Goal: Information Seeking & Learning: Learn about a topic

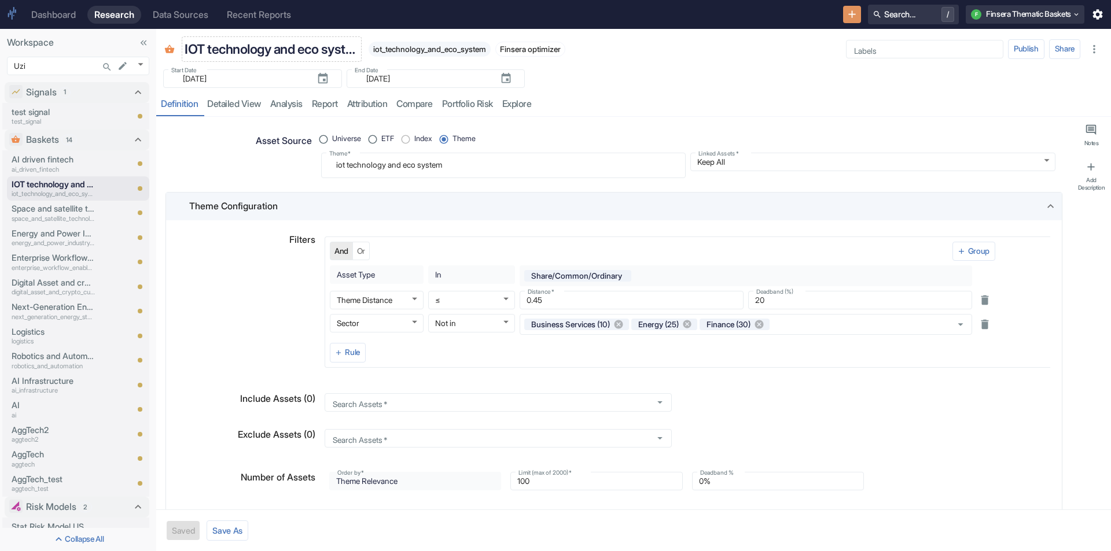
click at [231, 47] on p "IOT technology and eco system" at bounding box center [272, 49] width 174 height 20
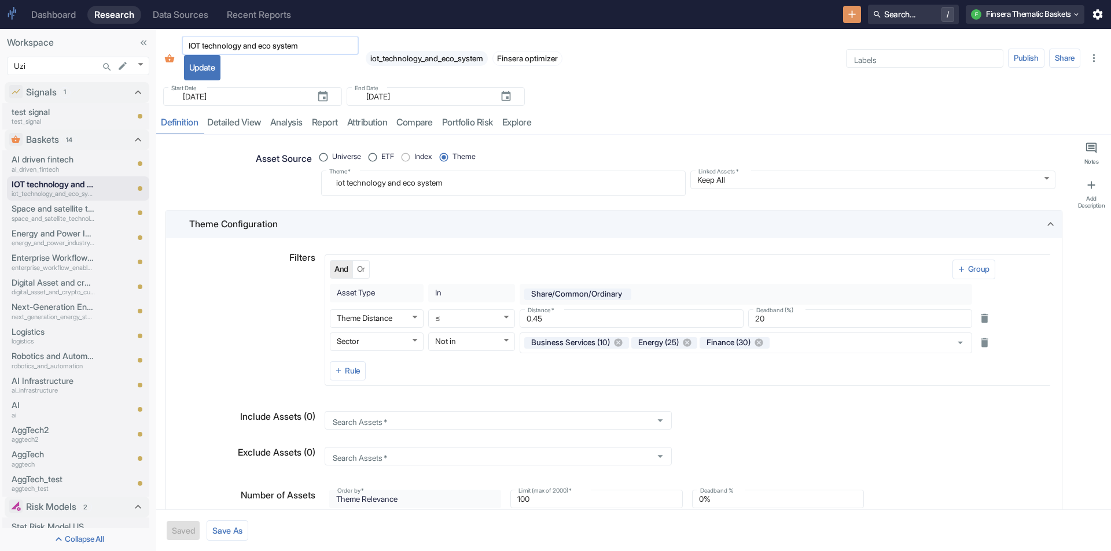
drag, startPoint x: 201, startPoint y: 48, endPoint x: 207, endPoint y: 49, distance: 6.4
click at [205, 48] on input "IOT technology and eco system" at bounding box center [270, 46] width 177 height 14
type input "IOT Technology"
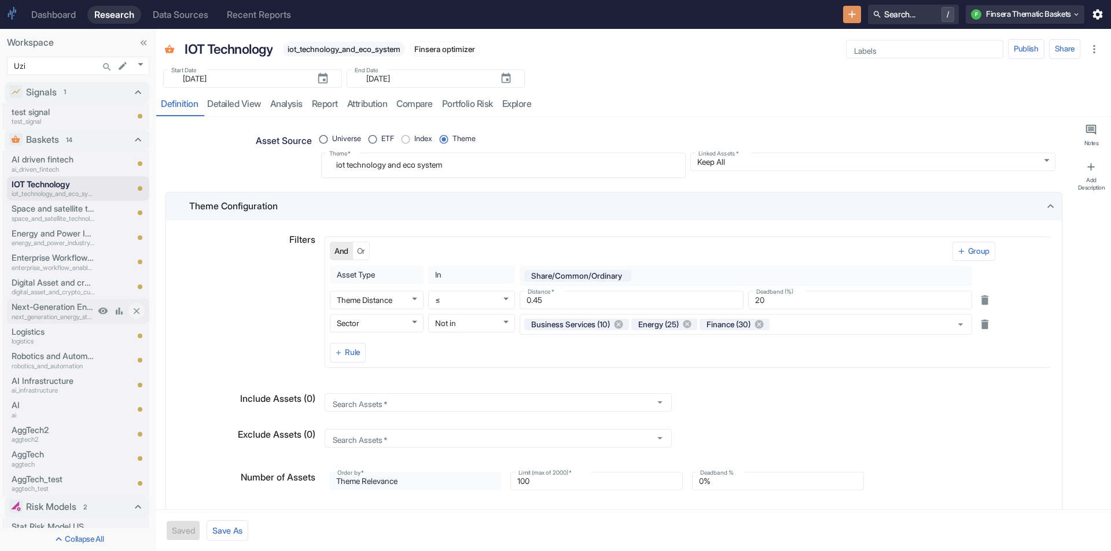
click at [65, 316] on p "next_generation_energy_storage_and_electrification_technologies" at bounding box center [53, 317] width 83 height 10
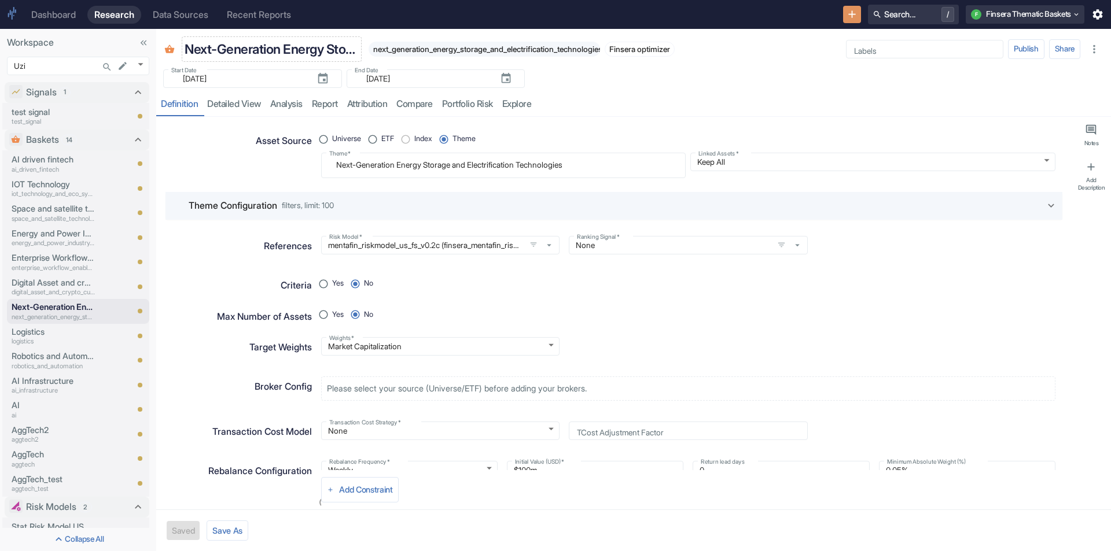
click at [296, 46] on p "Next-Generation Energy Storage and Electrification Technologies" at bounding box center [272, 49] width 174 height 20
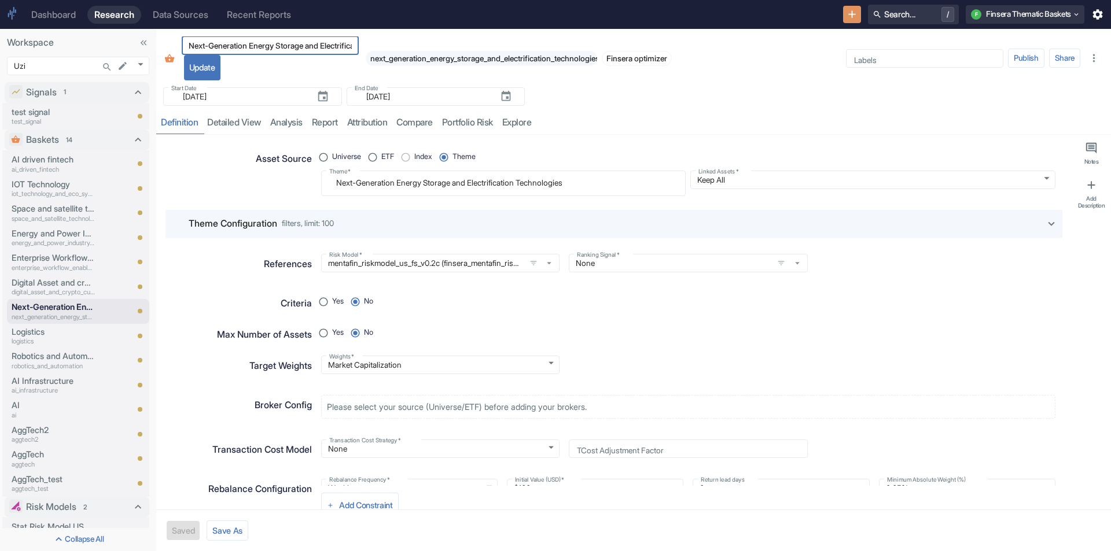
scroll to position [0, 83]
type textarea "x"
drag, startPoint x: 228, startPoint y: 44, endPoint x: 429, endPoint y: 48, distance: 200.2
click at [374, 44] on div "Next-Generation Energy Storage and Electrification Technologies ​ Update next_g…" at bounding box center [425, 58] width 492 height 44
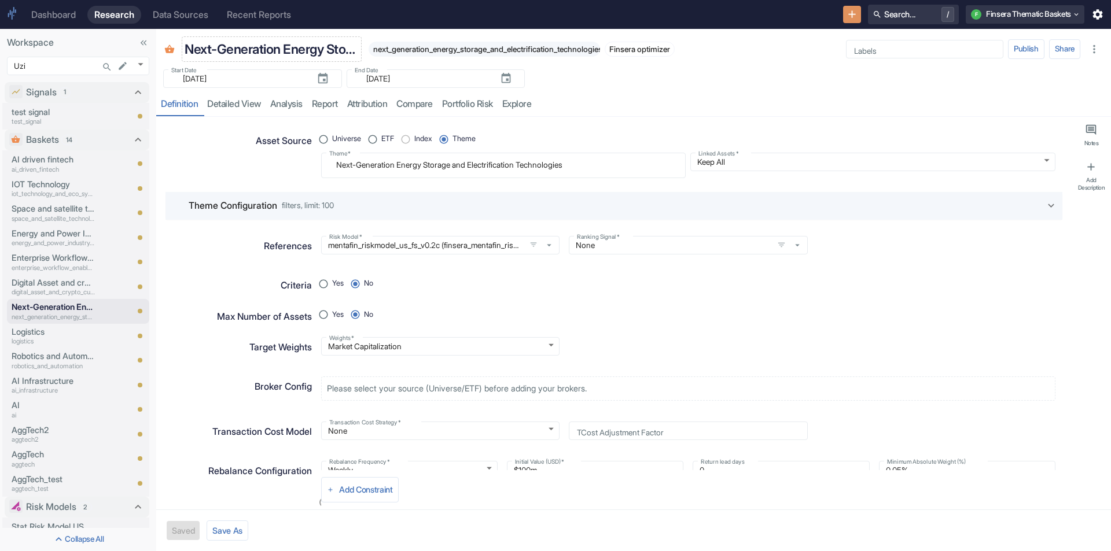
click at [338, 48] on p "Next-Generation Energy Storage and Electrification Technologies" at bounding box center [272, 49] width 174 height 20
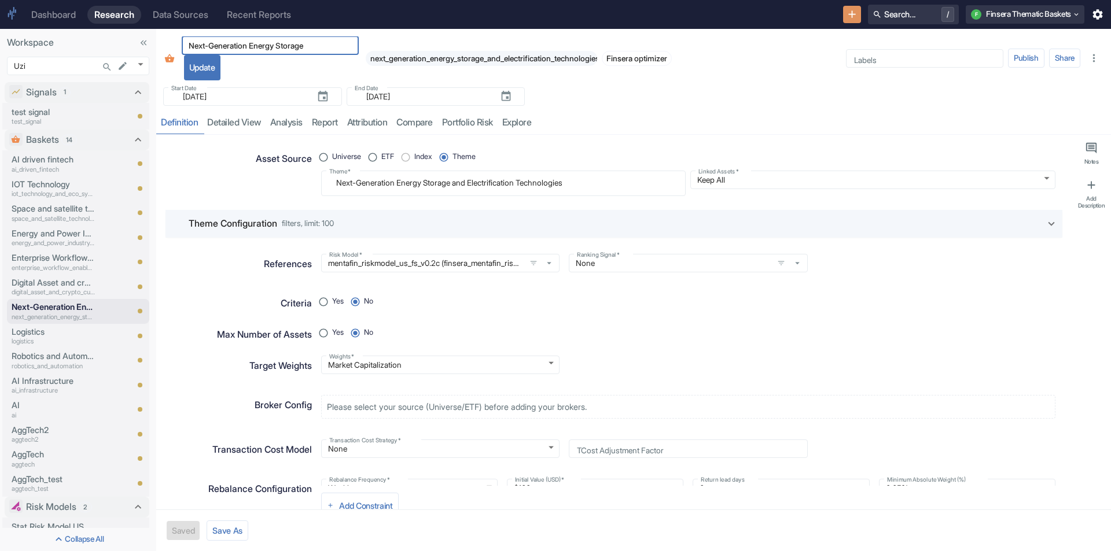
scroll to position [0, 0]
type input "Next-Generation Energy Storage"
click at [218, 64] on button "Update" at bounding box center [202, 67] width 36 height 25
type textarea "x"
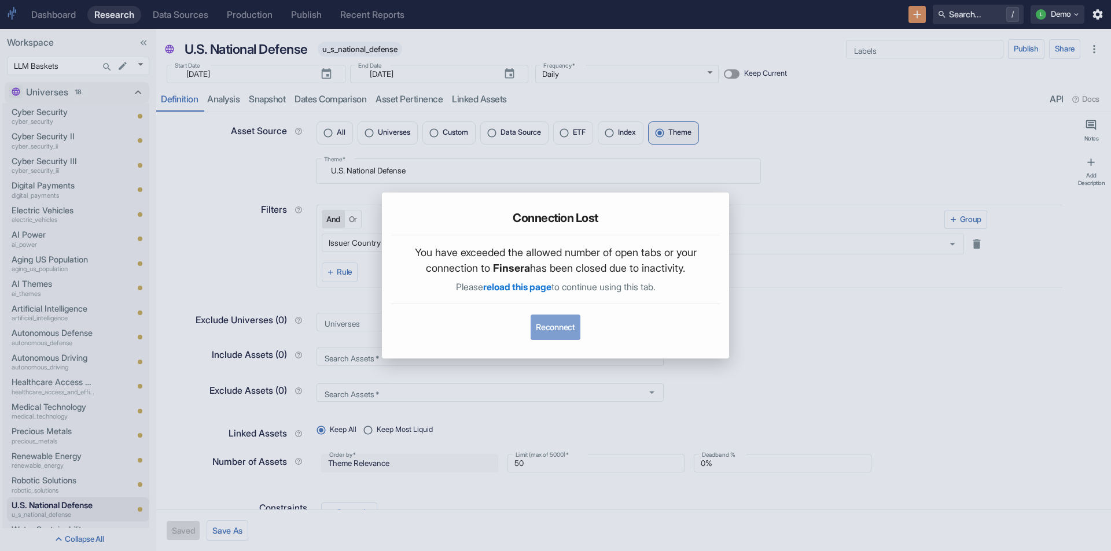
click at [560, 324] on button "Reconnect" at bounding box center [554, 327] width 49 height 25
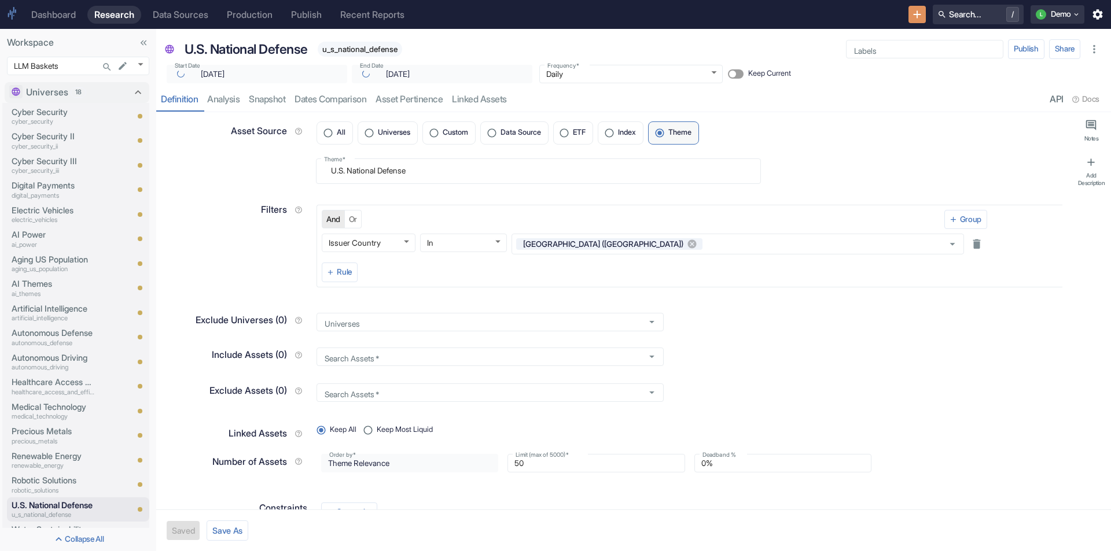
type textarea "x"
click at [62, 16] on div "Dashboard" at bounding box center [53, 14] width 45 height 11
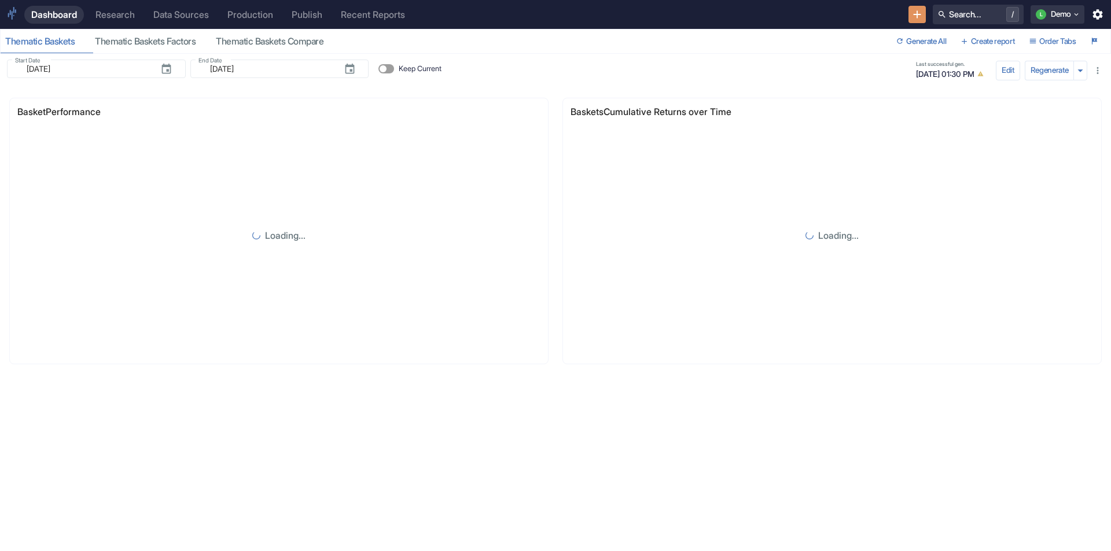
click at [97, 14] on link "Research" at bounding box center [115, 15] width 53 height 18
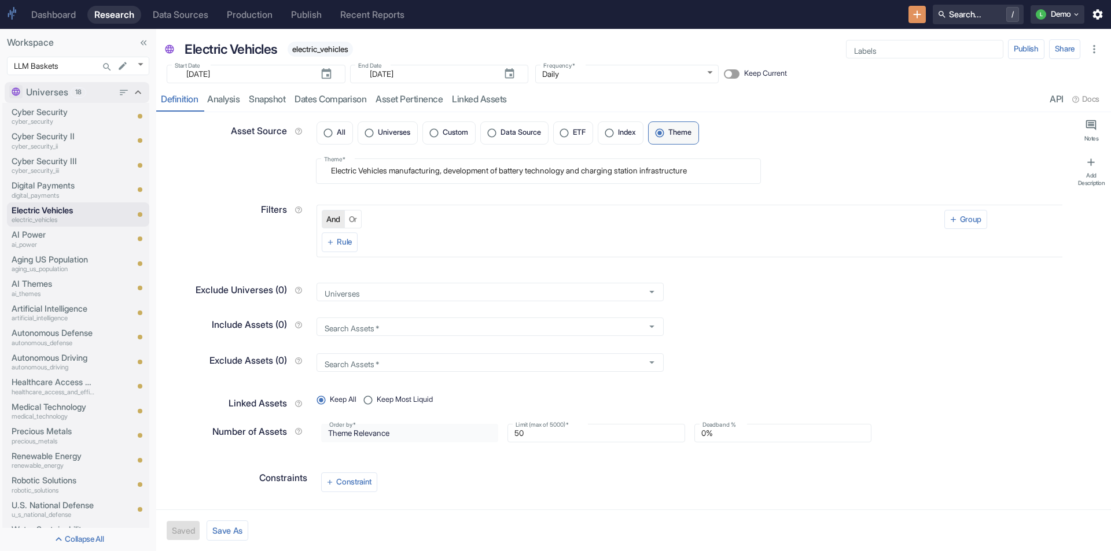
click at [132, 95] on icon at bounding box center [138, 92] width 13 height 13
type textarea "x"
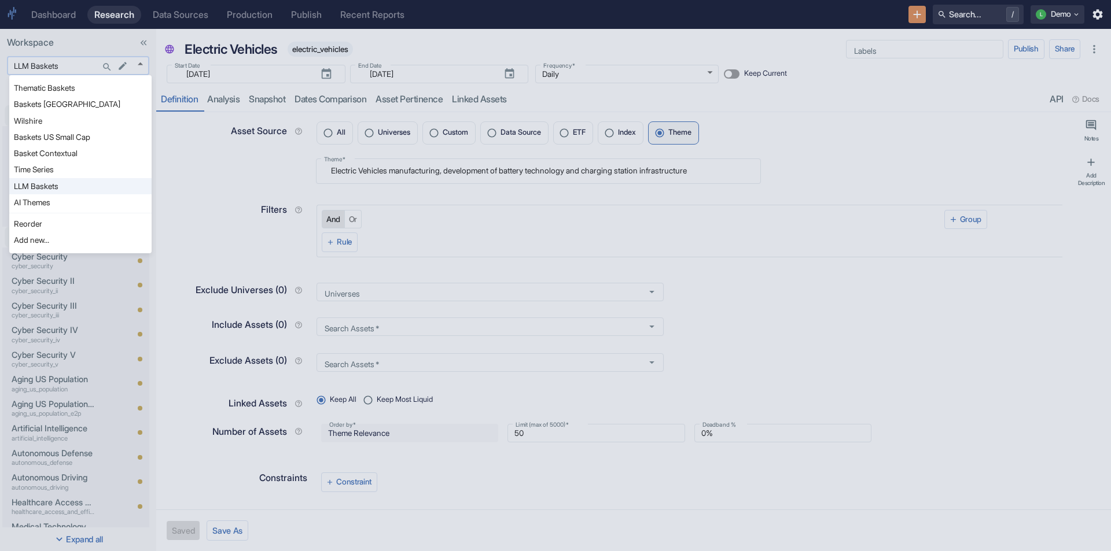
click at [143, 64] on body "Dashboard Research Data Sources Production Publish Recent Reports Search... / L…" at bounding box center [555, 275] width 1111 height 551
click at [79, 135] on li "Baskets US Small Cap" at bounding box center [80, 137] width 142 height 16
type input "1065"
type textarea "x"
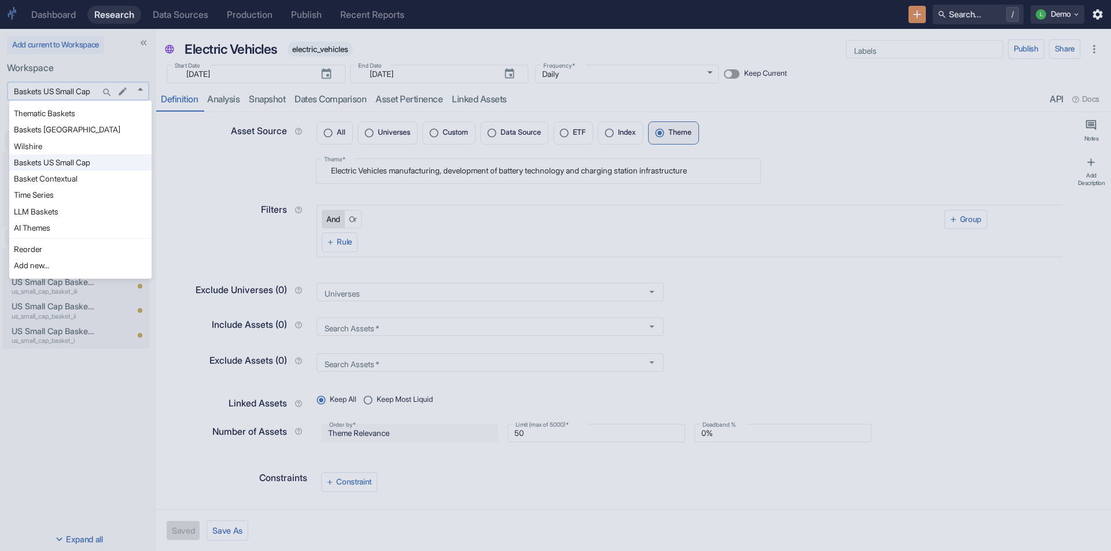
click at [140, 86] on body "Dashboard Research Data Sources Production Publish Recent Reports Search... / L…" at bounding box center [555, 275] width 1111 height 551
click at [87, 114] on li "Thematic Baskets" at bounding box center [80, 113] width 142 height 16
type input "575"
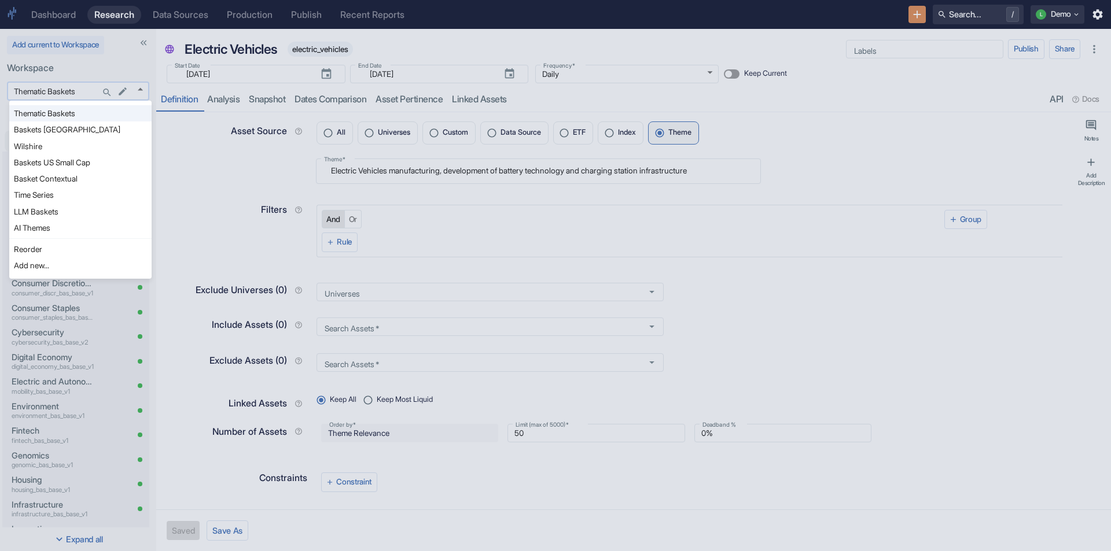
click at [144, 91] on body "Dashboard Research Data Sources Production Publish Recent Reports Search... / L…" at bounding box center [555, 275] width 1111 height 551
type textarea "x"
click at [110, 60] on div at bounding box center [555, 275] width 1111 height 551
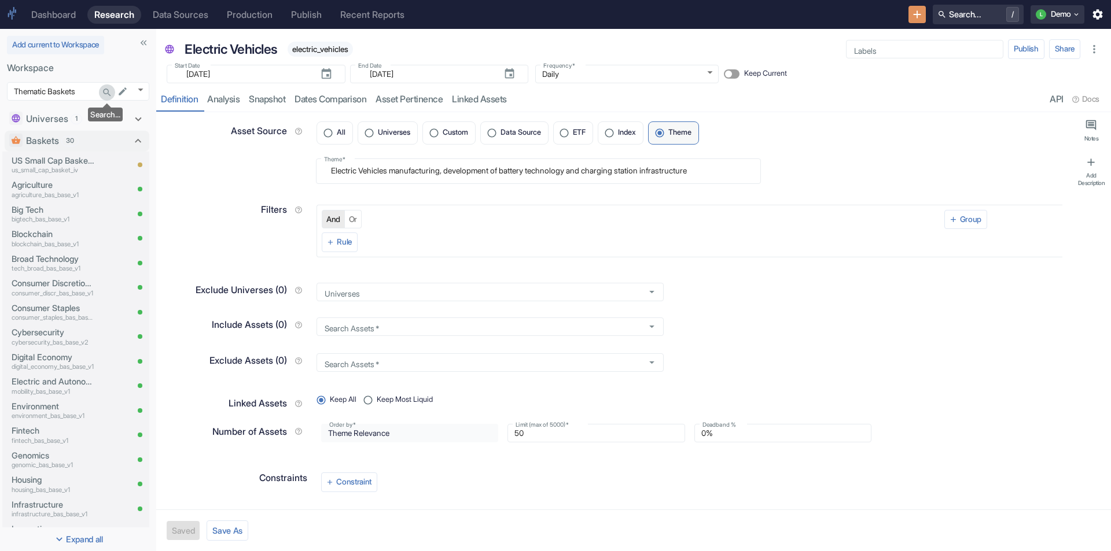
click at [102, 90] on icon "Search..." at bounding box center [107, 92] width 10 height 10
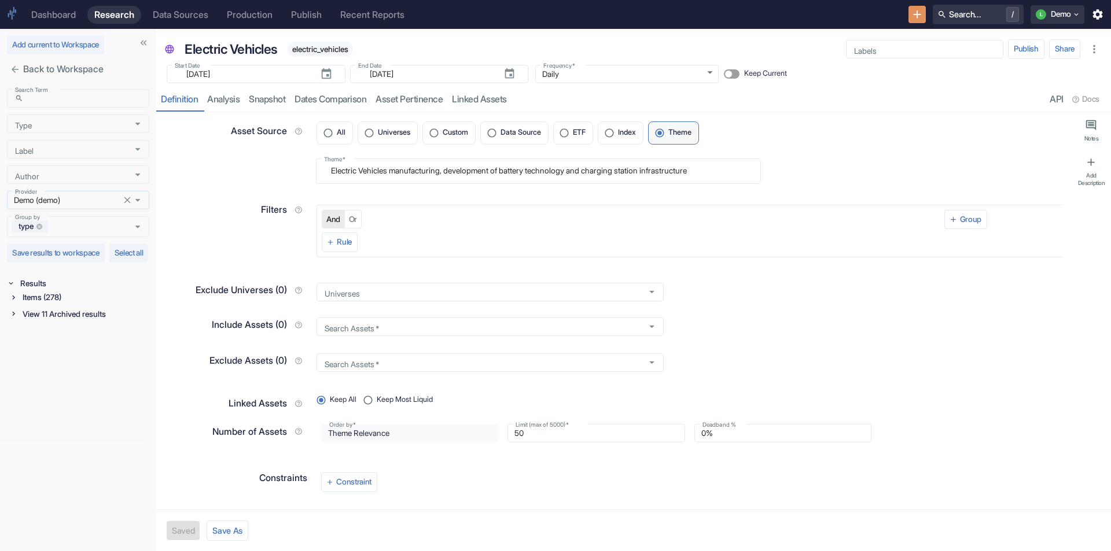
click at [128, 200] on icon "Clear" at bounding box center [127, 200] width 10 height 10
click at [141, 150] on icon "Open" at bounding box center [137, 149] width 13 height 13
click at [138, 125] on icon "Open" at bounding box center [137, 123] width 13 height 13
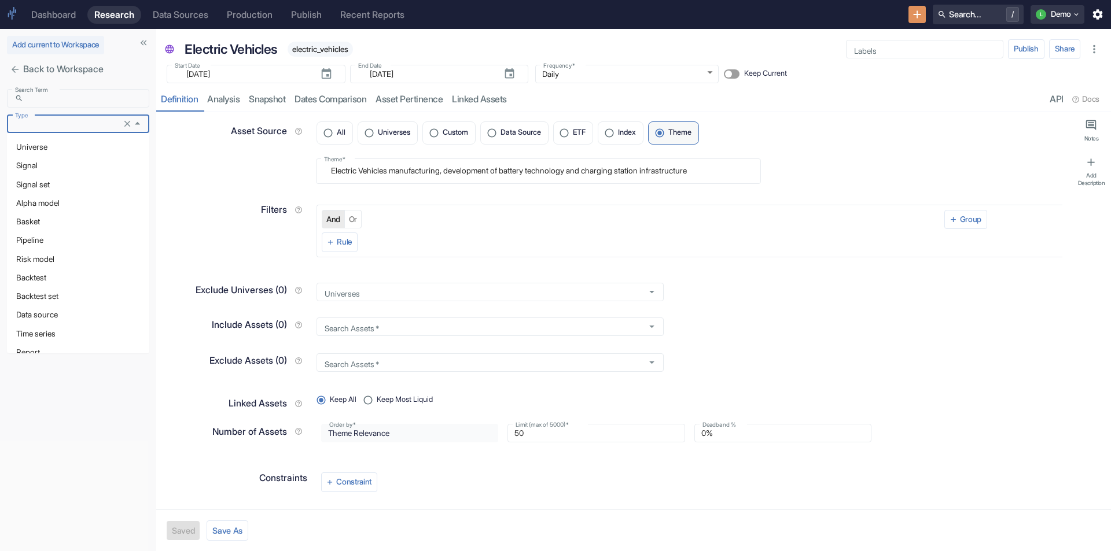
click at [69, 163] on li "Signal" at bounding box center [78, 165] width 142 height 19
type input "Signal"
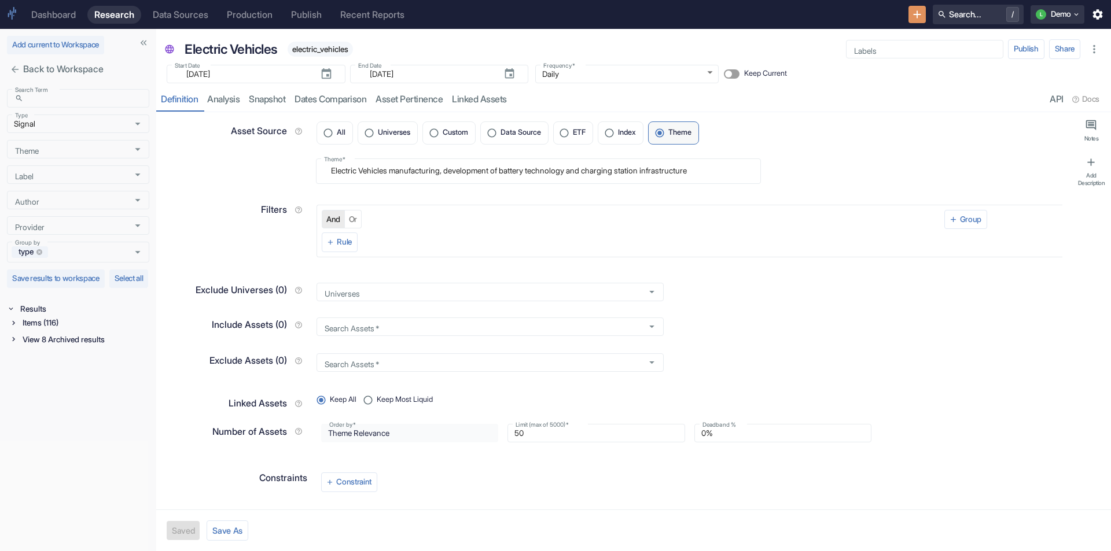
click at [13, 343] on icon at bounding box center [13, 339] width 8 height 8
click at [16, 327] on icon at bounding box center [13, 323] width 8 height 8
click at [14, 341] on icon at bounding box center [16, 337] width 8 height 8
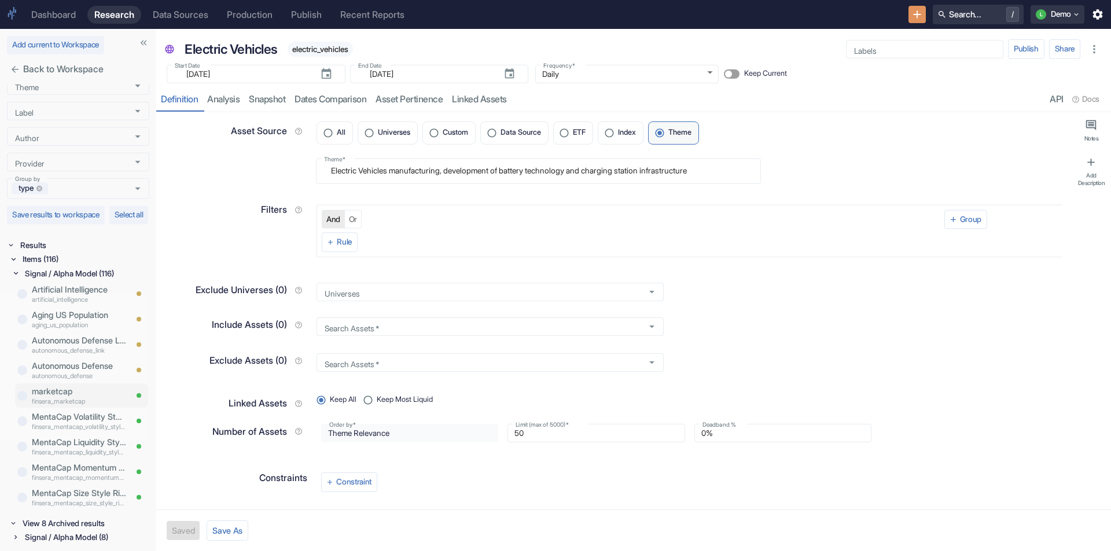
click at [59, 389] on p "marketcap" at bounding box center [79, 391] width 94 height 13
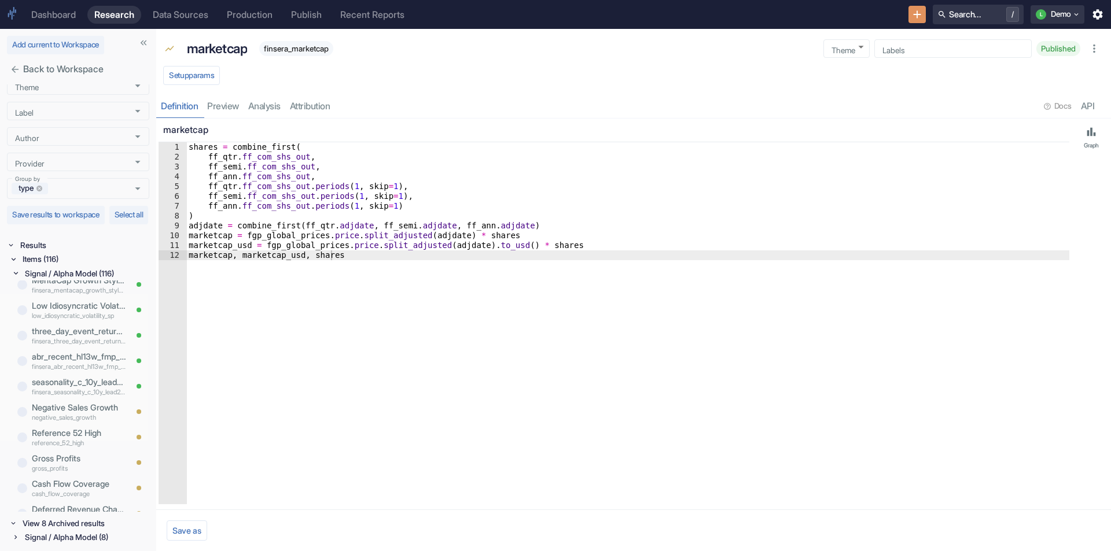
scroll to position [347, 0]
click at [71, 369] on p "Reference 52 High" at bounding box center [79, 375] width 94 height 13
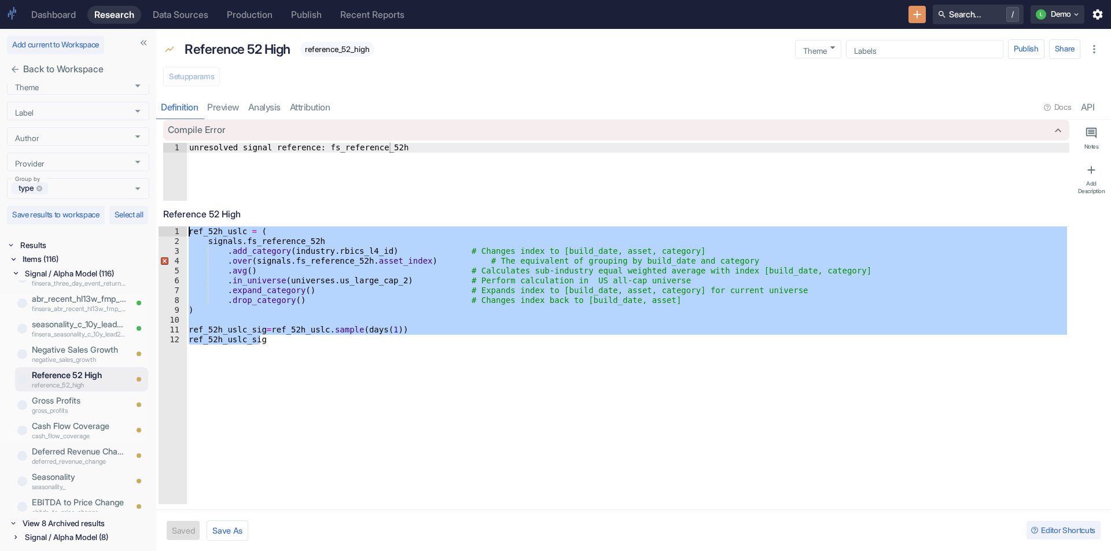
drag, startPoint x: 286, startPoint y: 343, endPoint x: 130, endPoint y: 227, distance: 195.2
click at [130, 227] on div "Add current to Workspace Back to Workspace Search Term ​ Search Term Type Signa…" at bounding box center [555, 290] width 1111 height 522
type textarea "ref_52h_uslc = ( signals.fs_reference_52h"
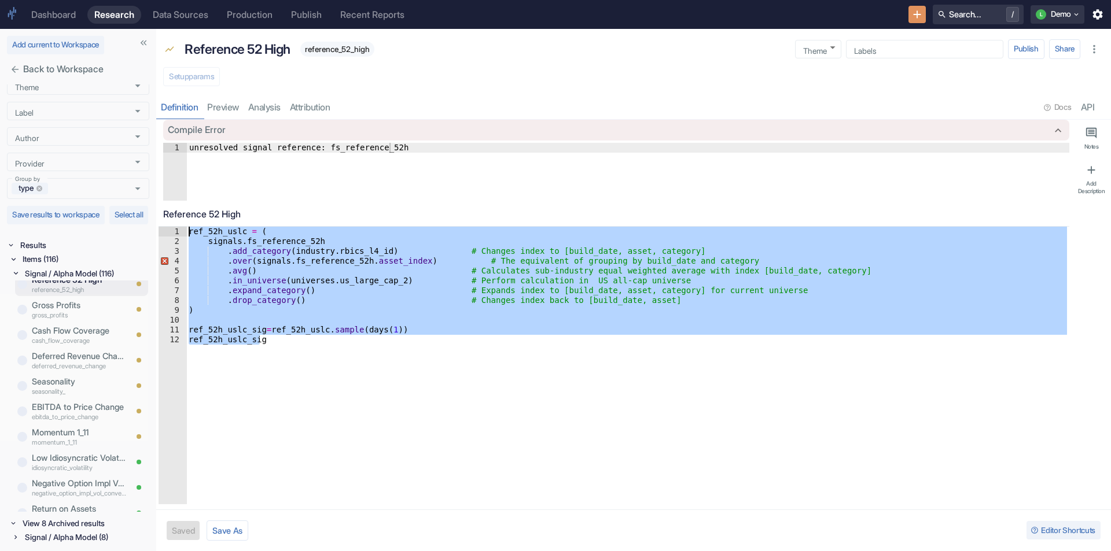
scroll to position [463, 0]
type textarea "x"
click at [67, 309] on p "Cash Flow Coverage" at bounding box center [79, 310] width 94 height 13
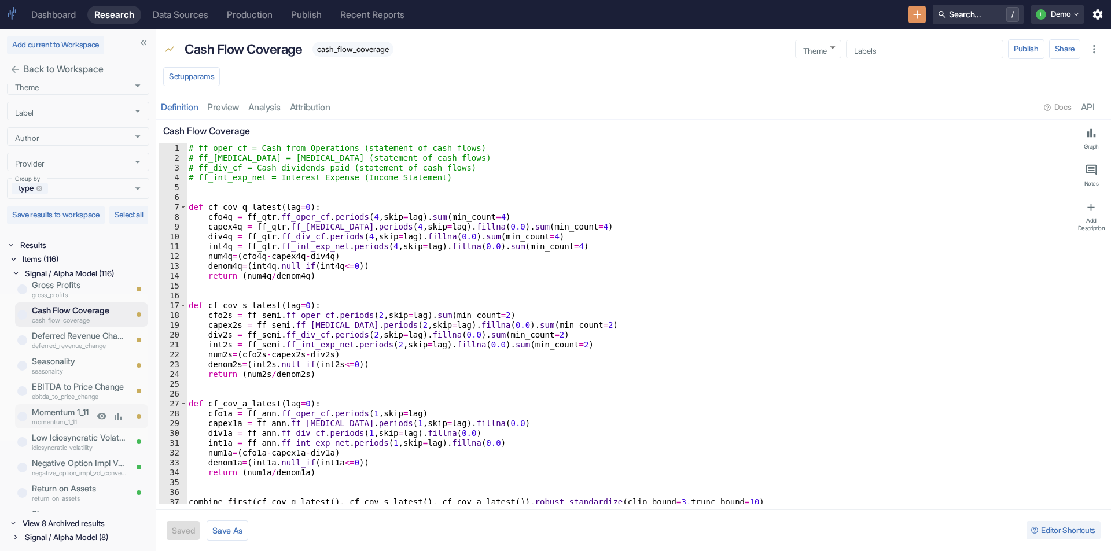
scroll to position [521, 0]
type textarea "x"
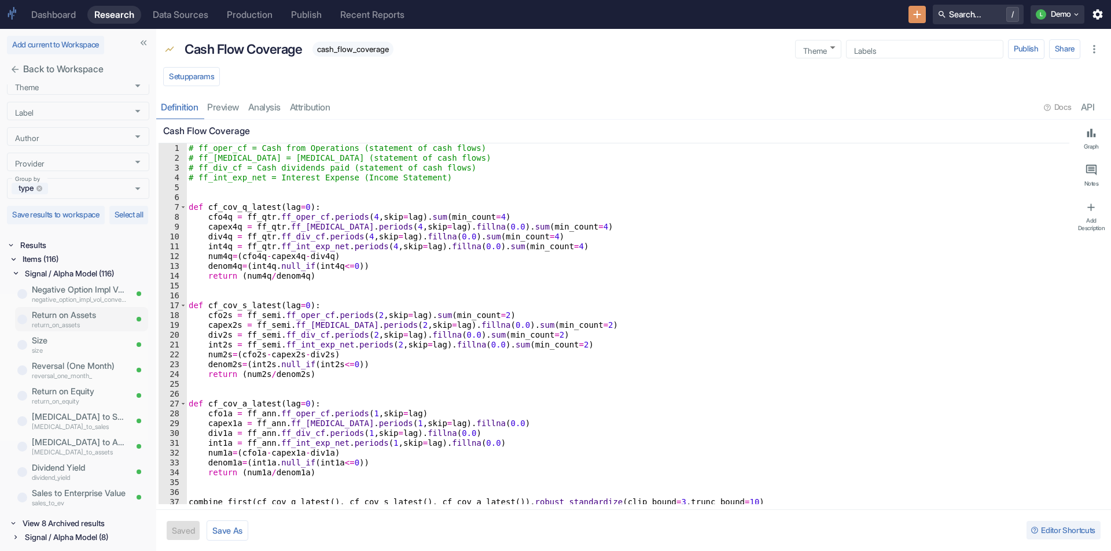
click at [55, 316] on p "Return on Assets" at bounding box center [79, 315] width 94 height 13
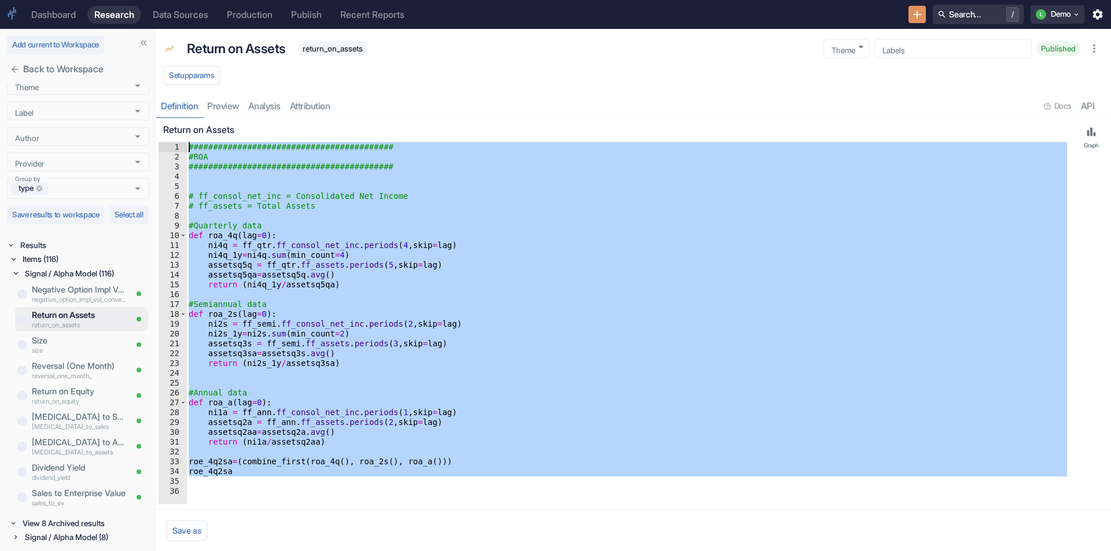
drag, startPoint x: 263, startPoint y: 484, endPoint x: 93, endPoint y: 109, distance: 411.3
click at [93, 109] on div "Add current to Workspace Back to Workspace Search Term ​ Search Term Type Signa…" at bounding box center [555, 290] width 1111 height 522
type textarea "########################################## #ROA"
click at [229, 46] on p "Return on Assets" at bounding box center [236, 49] width 99 height 20
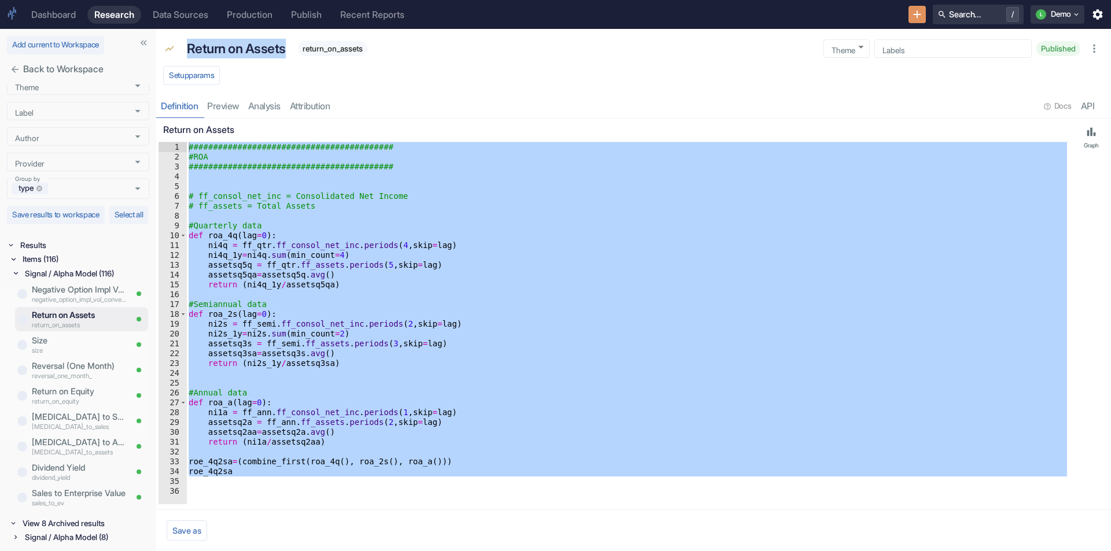
click at [229, 46] on p "Return on Assets" at bounding box center [236, 49] width 99 height 20
copy p "Return on Assets"
click at [53, 415] on p "Capex to Sales" at bounding box center [79, 417] width 94 height 13
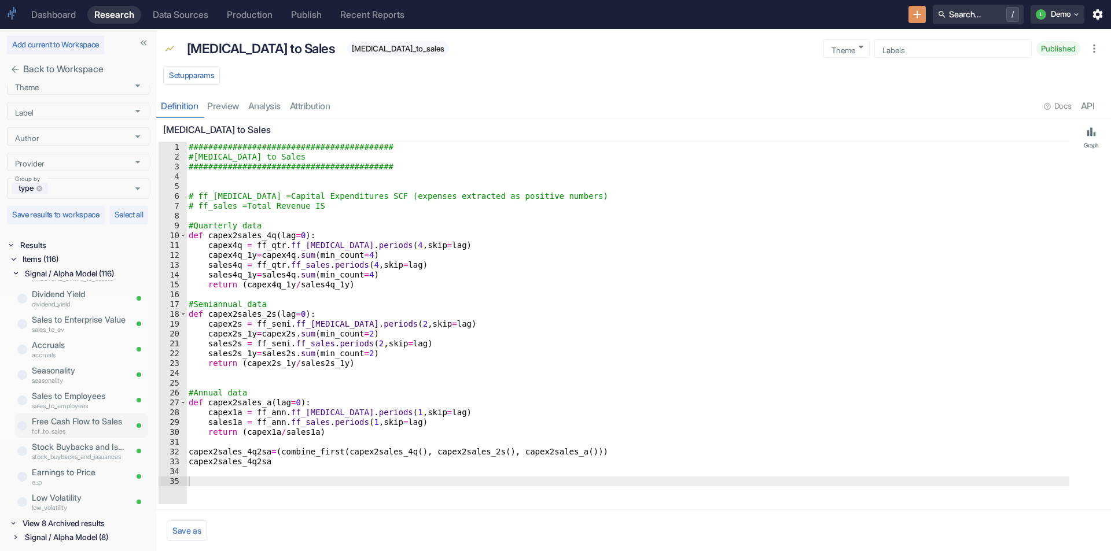
scroll to position [868, 0]
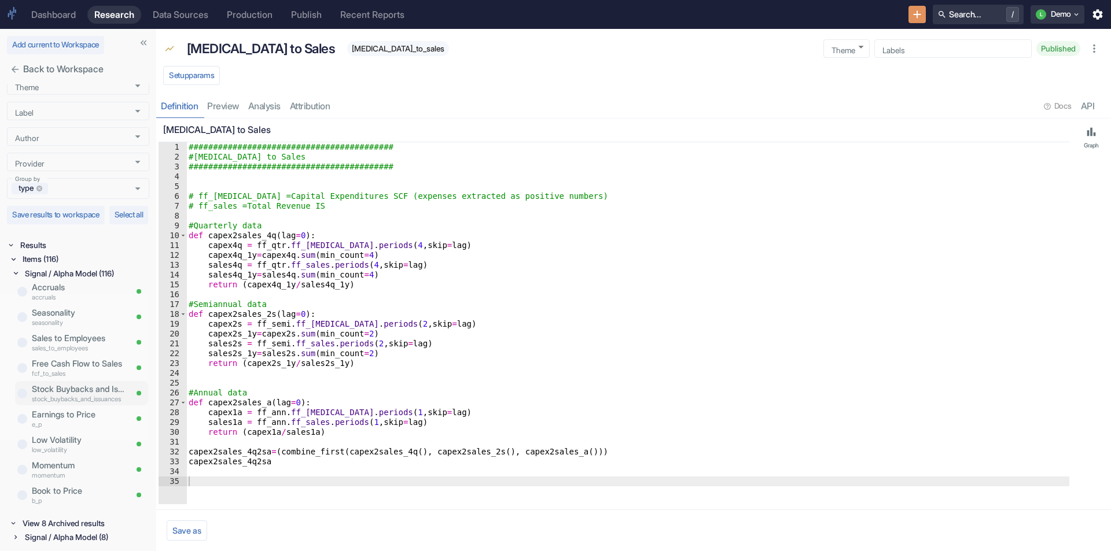
click at [53, 384] on p "Stock Buybacks and Issuances" at bounding box center [79, 389] width 94 height 13
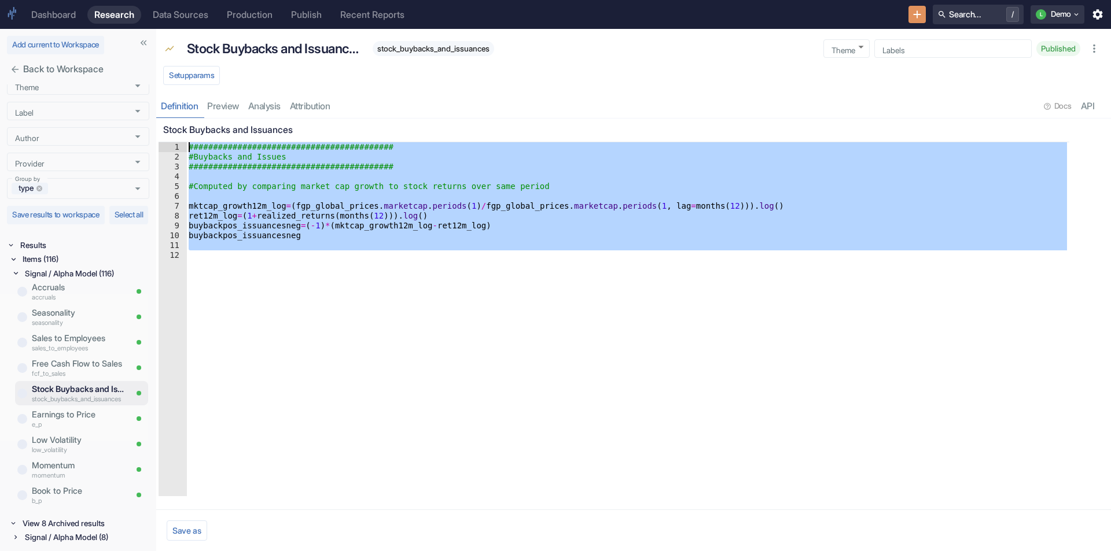
drag, startPoint x: 272, startPoint y: 292, endPoint x: 175, endPoint y: 138, distance: 181.8
click at [175, 138] on div "Stock Buybacks and Issuances 1 2 3 4 5 6 7 8 9 10 11 12 #######################…" at bounding box center [613, 308] width 910 height 378
type textarea "########################################## #Buybacks and Issues"
click at [234, 49] on p "Stock Buybacks and Issuances" at bounding box center [274, 49] width 174 height 20
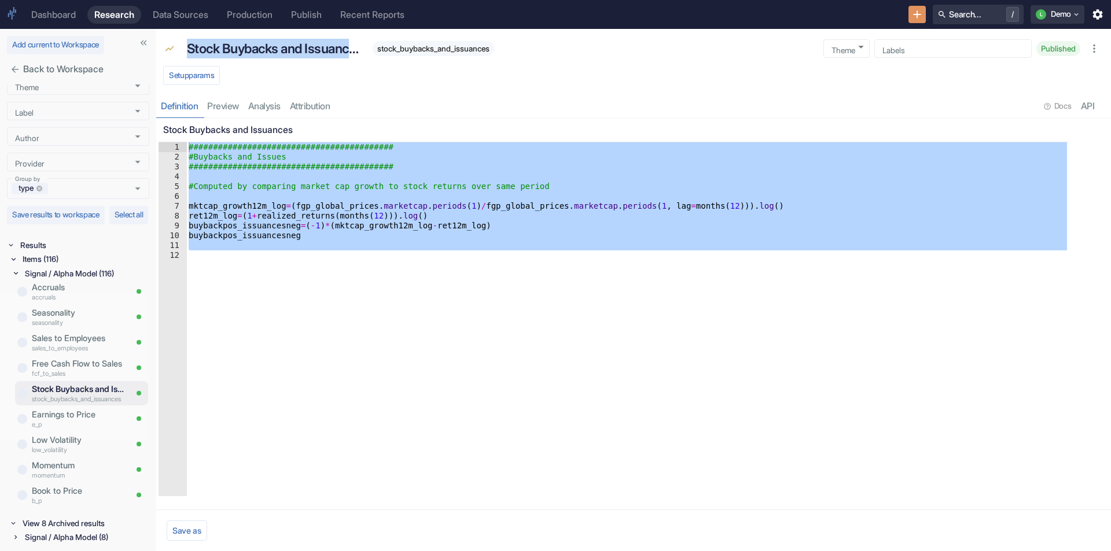
click at [234, 49] on p "Stock Buybacks and Issuances" at bounding box center [274, 49] width 174 height 20
copy p "Stock Buybacks and Issuances"
click at [75, 434] on p "Low Volatility" at bounding box center [79, 440] width 94 height 13
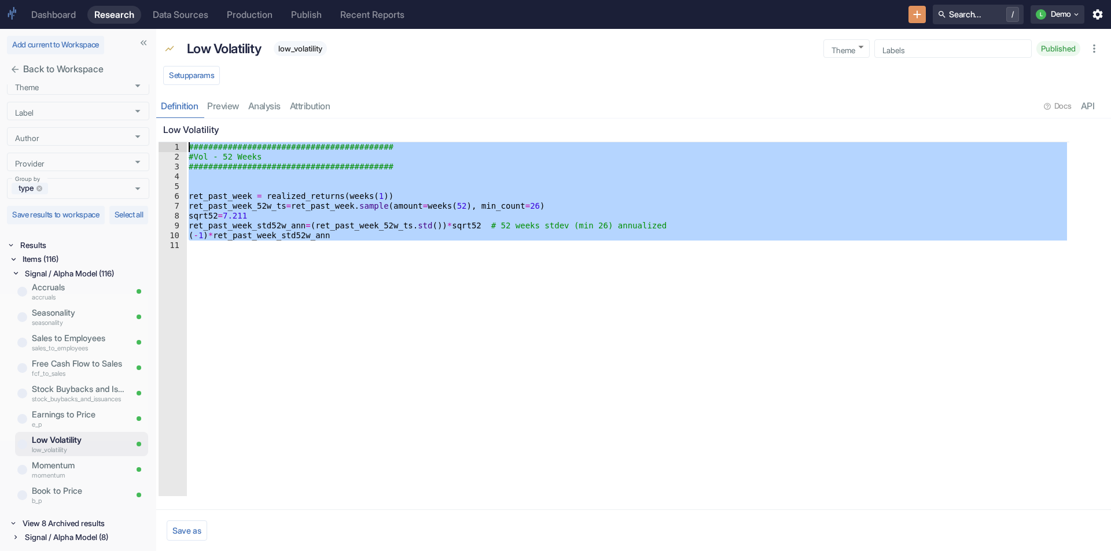
drag, startPoint x: 263, startPoint y: 278, endPoint x: 157, endPoint y: 106, distance: 202.1
click at [157, 106] on div "Low Volatility low_volatility Theme ​ Theme Labels Labels Published Setup param…" at bounding box center [633, 290] width 954 height 522
type textarea "########################################## #Vol - 52 Weeks"
click at [231, 49] on p "Low Volatility" at bounding box center [224, 49] width 75 height 20
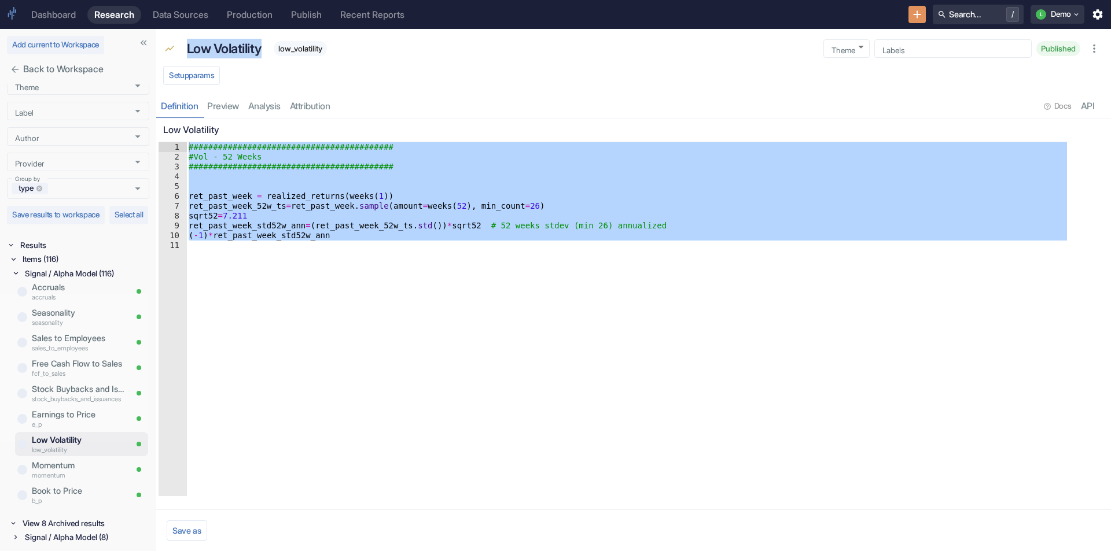
click at [231, 49] on p "Low Volatility" at bounding box center [224, 49] width 75 height 20
copy p "Low Volatility"
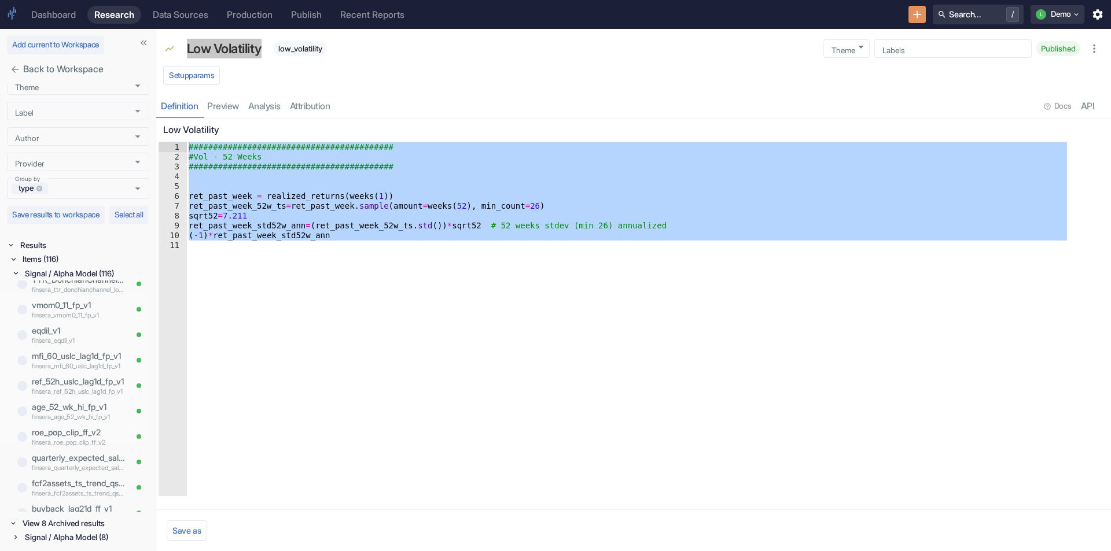
scroll to position [1851, 0]
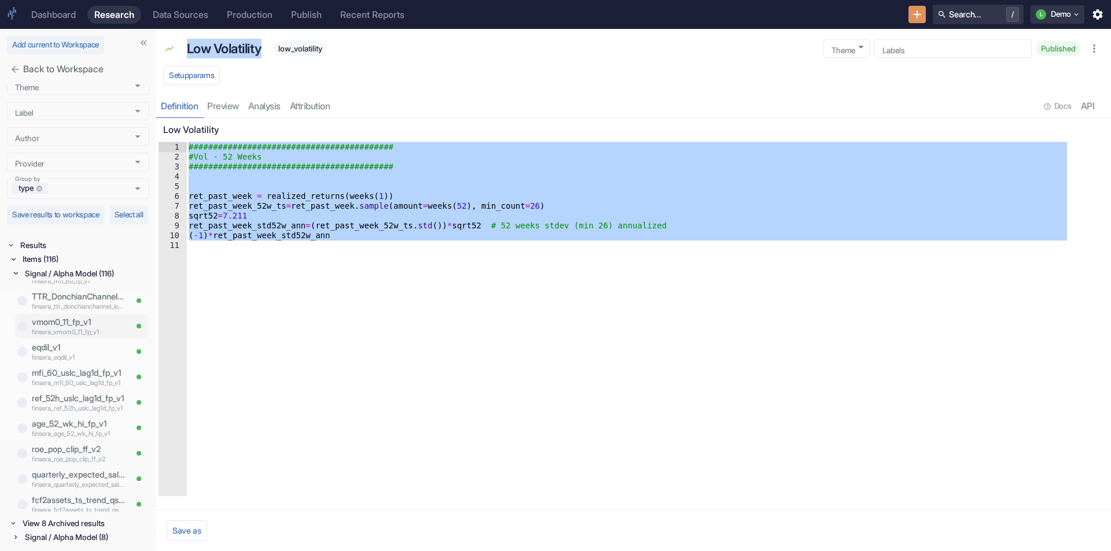
click at [60, 323] on p "vmom0_11_fp_v1" at bounding box center [79, 322] width 94 height 13
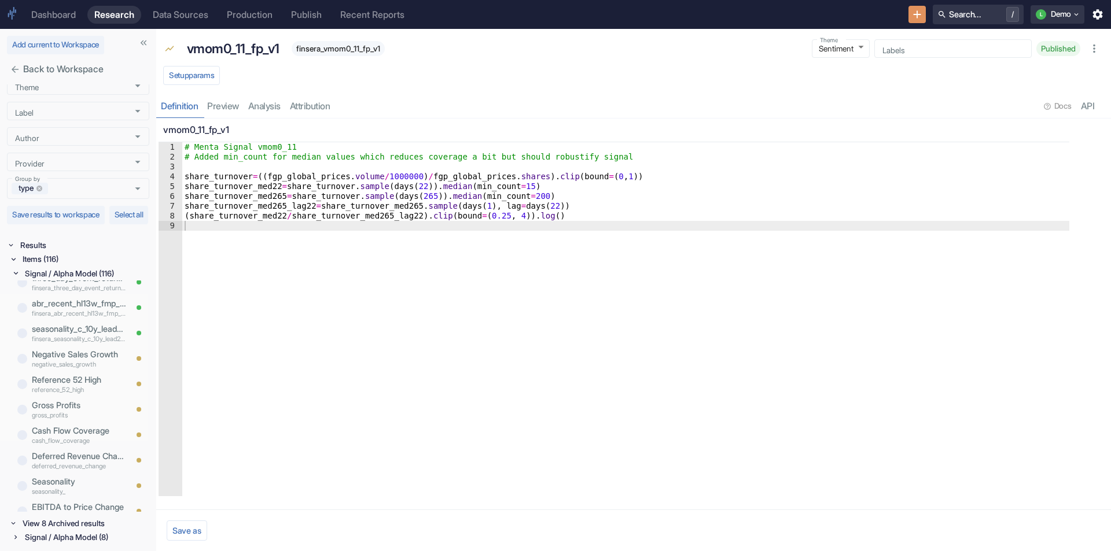
scroll to position [347, 0]
click at [73, 426] on p "Cash Flow Coverage" at bounding box center [79, 426] width 94 height 13
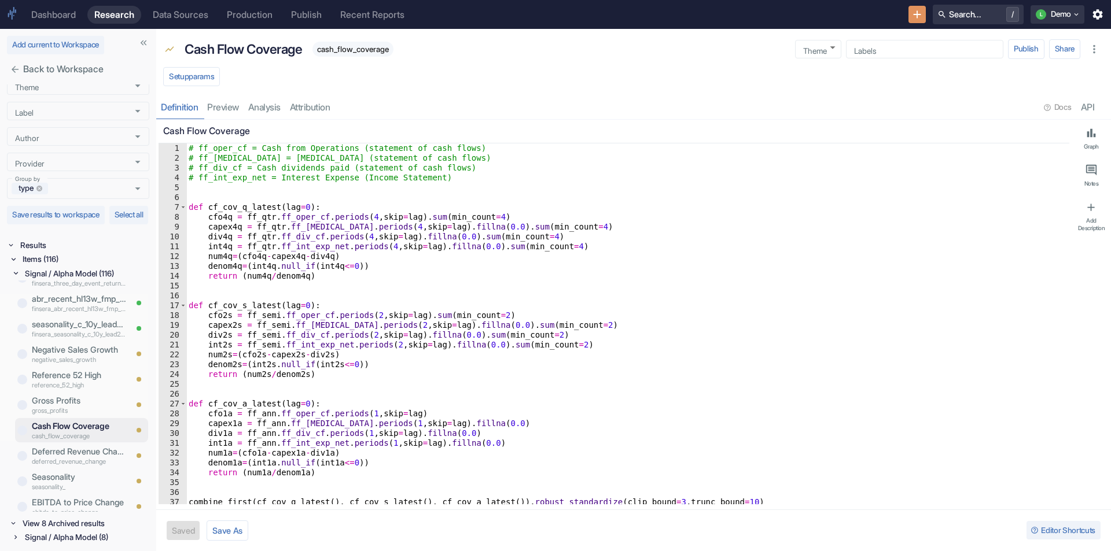
type textarea "capex1a = ff_ann.ff_capex.periods(1,skip=lag).fillna(0.0)"
click at [297, 421] on div "# ff_oper_cf = Cash from Operations (statement of cash flows) # ff_capex = Cape…" at bounding box center [623, 333] width 874 height 381
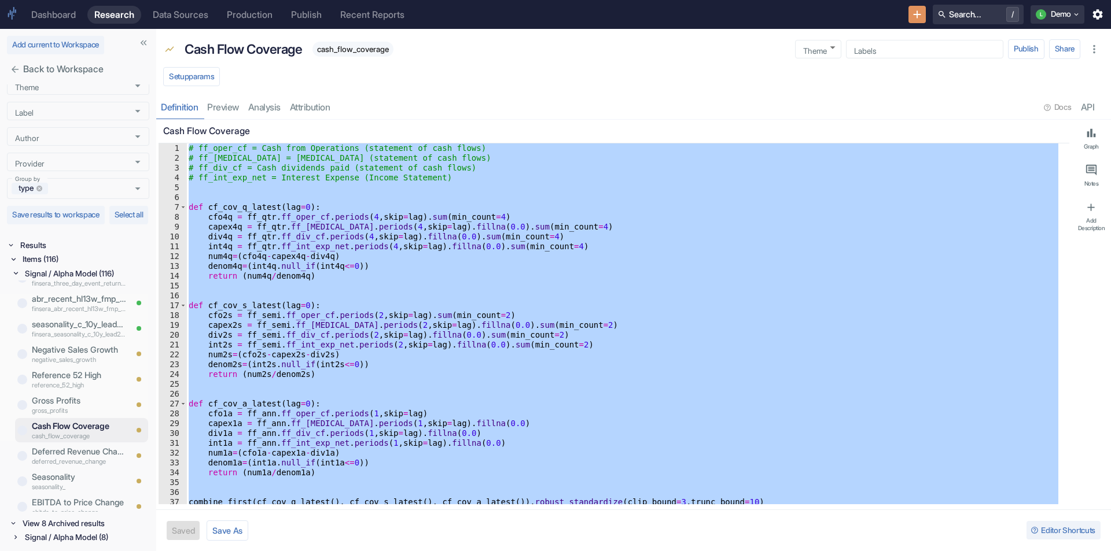
type textarea "x"
click at [261, 44] on p "Cash Flow Coverage" at bounding box center [243, 49] width 117 height 20
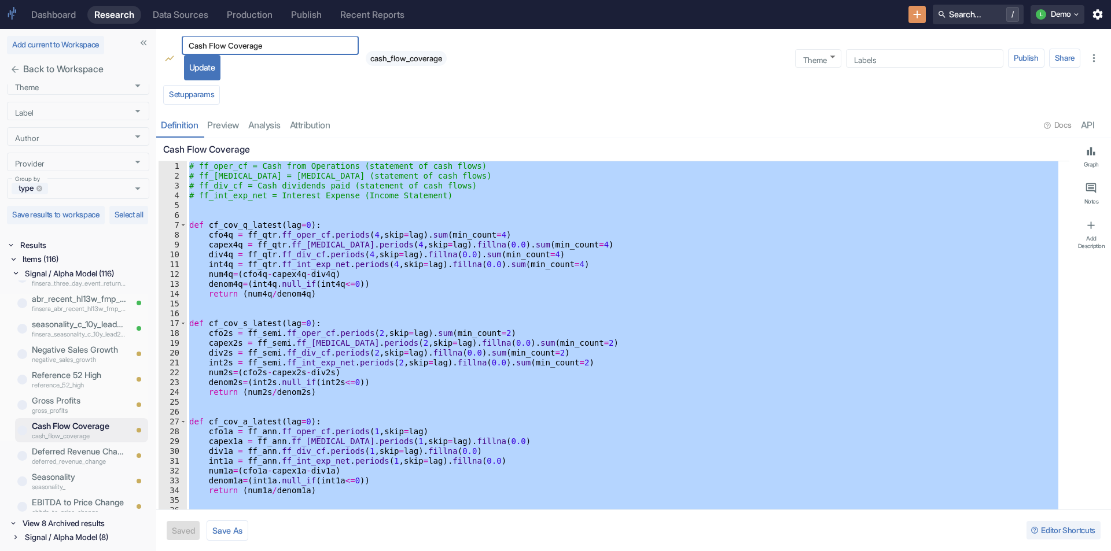
click at [261, 44] on input "Cash Flow Coverage" at bounding box center [270, 46] width 177 height 14
